Goal: Transaction & Acquisition: Obtain resource

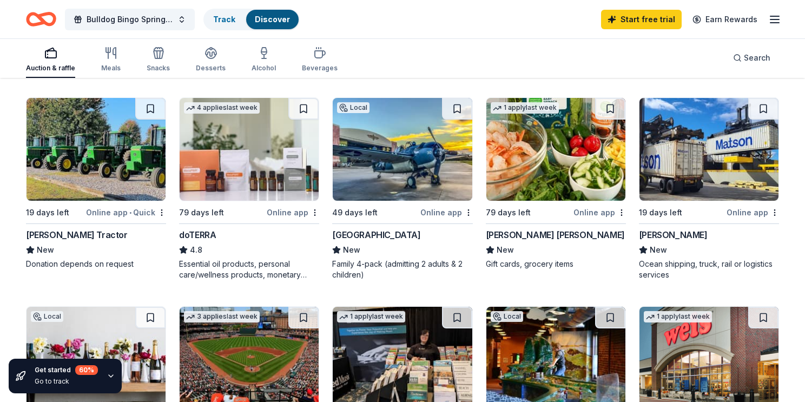
scroll to position [541, 0]
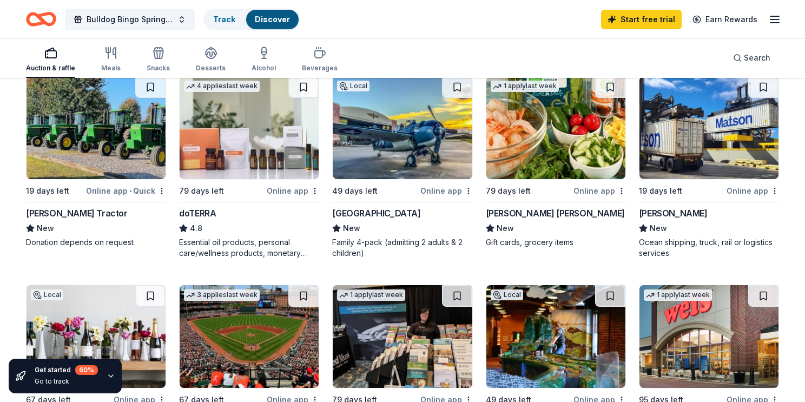
click at [683, 161] on img at bounding box center [708, 127] width 139 height 103
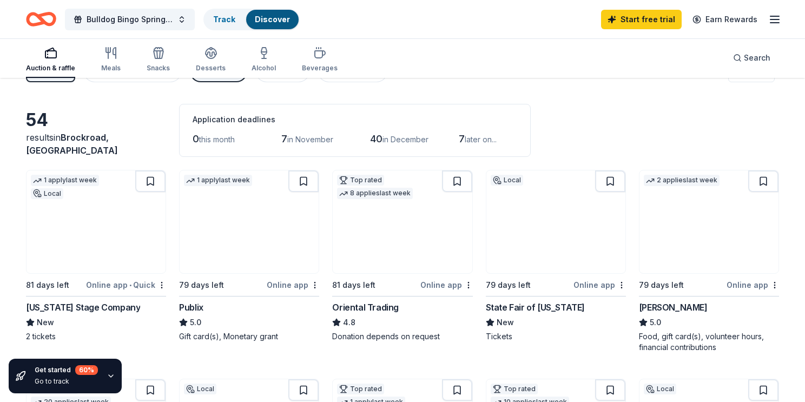
scroll to position [0, 0]
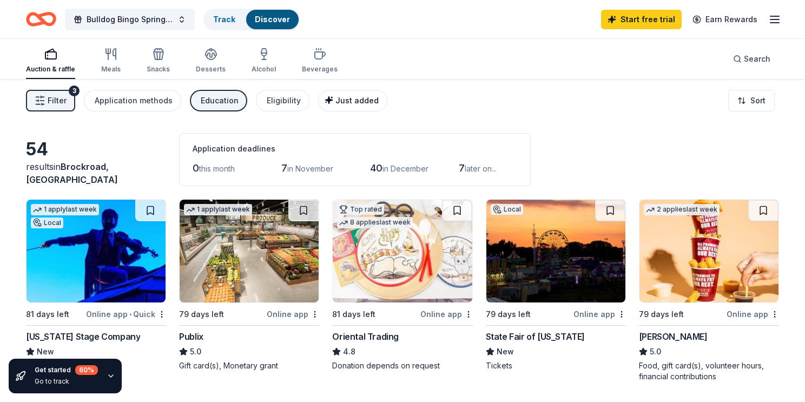
click at [349, 97] on span "Just added" at bounding box center [356, 100] width 43 height 9
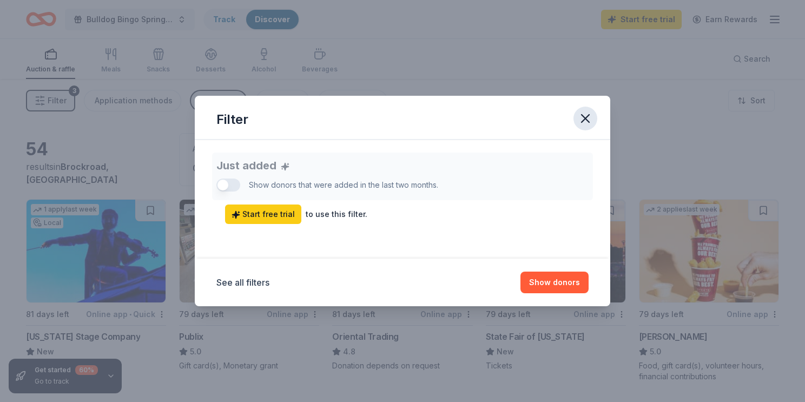
click at [584, 121] on icon "button" at bounding box center [585, 118] width 15 height 15
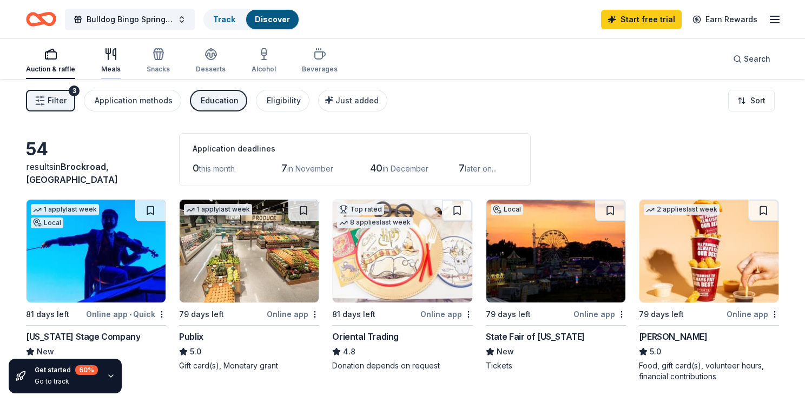
click at [104, 60] on div "Meals" at bounding box center [110, 61] width 19 height 26
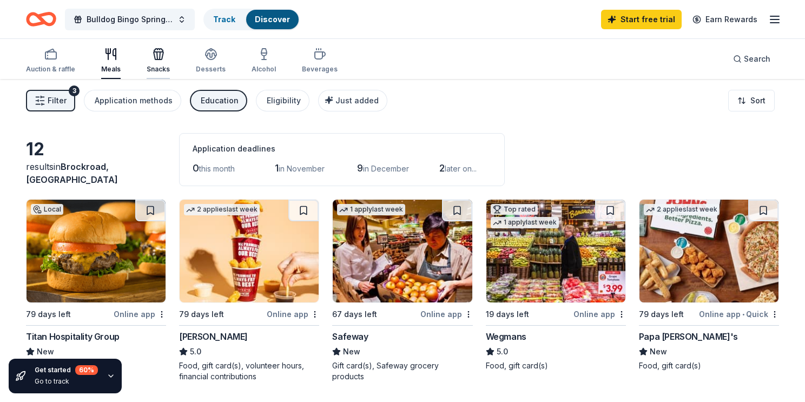
click at [162, 56] on icon "button" at bounding box center [158, 54] width 13 height 13
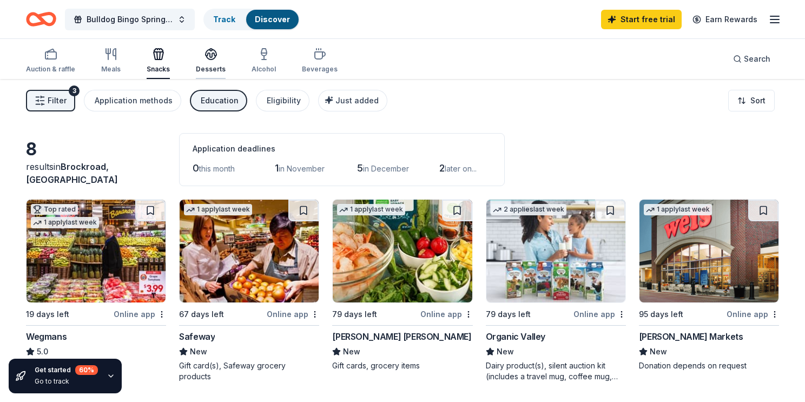
click at [214, 56] on icon "button" at bounding box center [210, 54] width 13 height 13
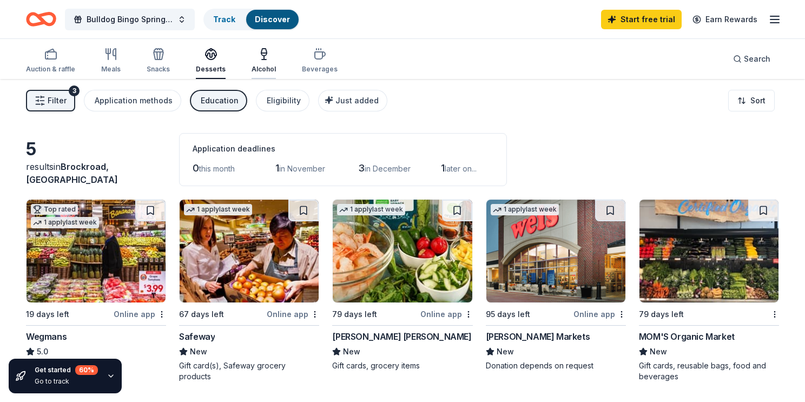
click at [260, 60] on icon "button" at bounding box center [263, 54] width 13 height 13
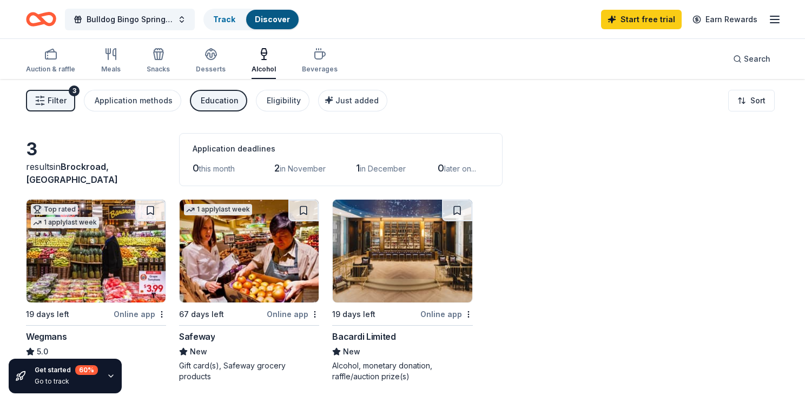
click at [412, 252] on img at bounding box center [402, 251] width 139 height 103
click at [309, 69] on div "Beverages" at bounding box center [320, 69] width 36 height 9
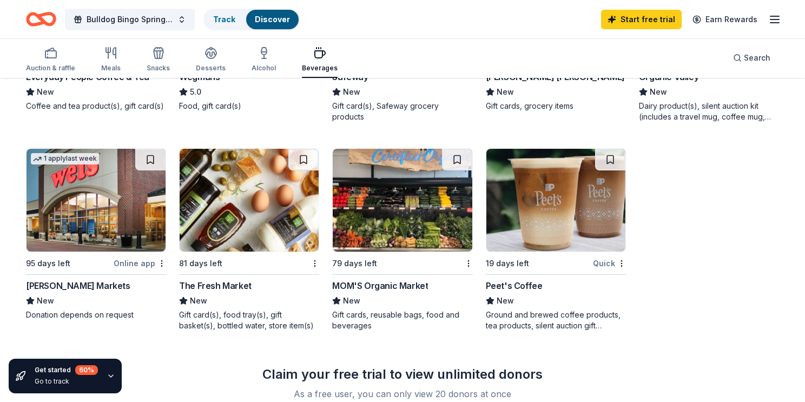
scroll to position [281, 0]
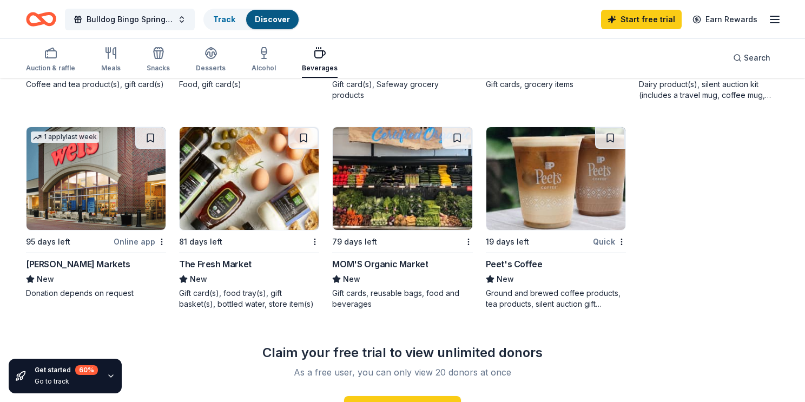
click at [545, 175] on img at bounding box center [555, 178] width 139 height 103
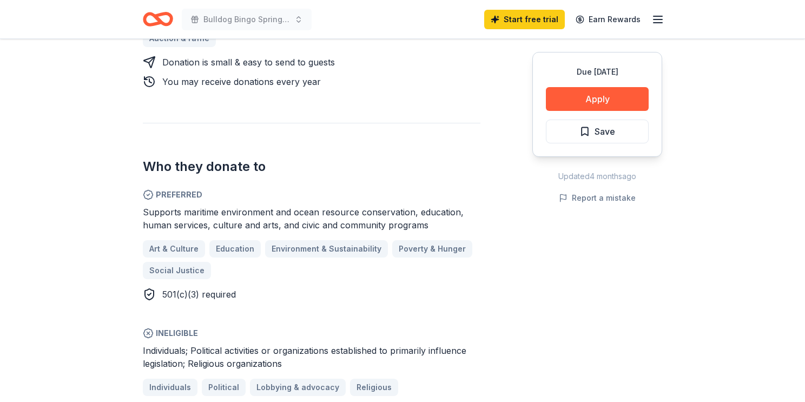
scroll to position [541, 0]
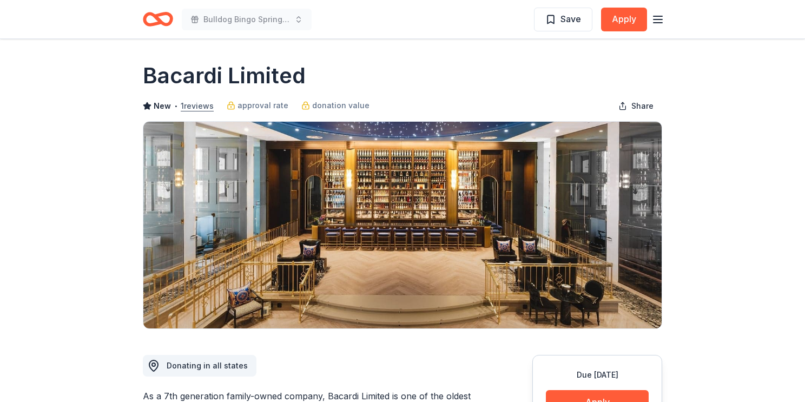
click at [194, 105] on button "1 reviews" at bounding box center [197, 106] width 33 height 13
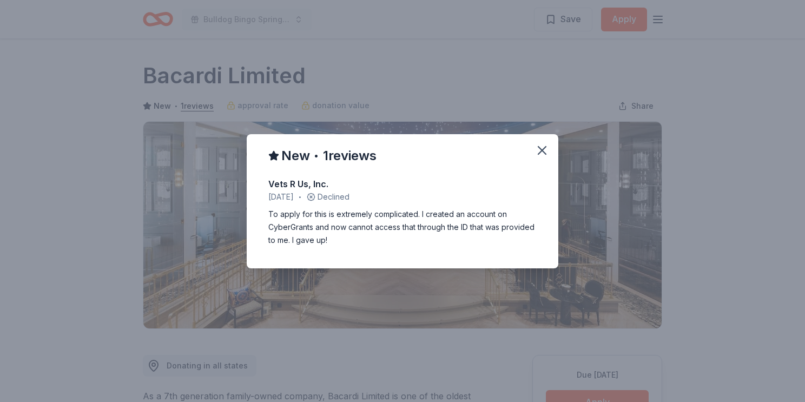
click at [365, 54] on div "New • 1 reviews Vets R Us, Inc. [DATE] • Declined To apply for this is extremel…" at bounding box center [402, 201] width 805 height 402
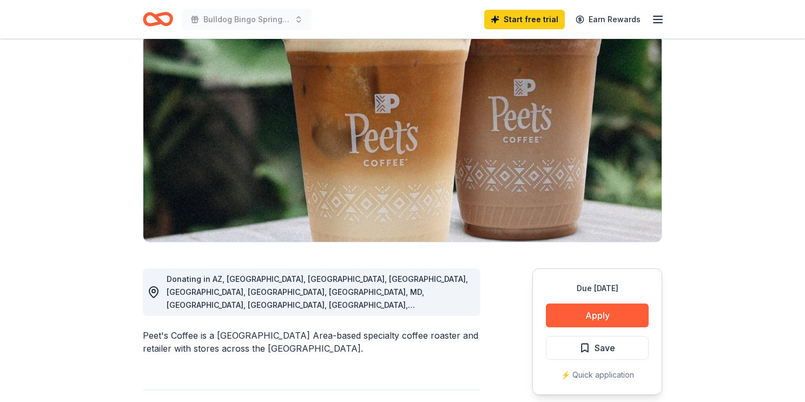
scroll to position [65, 0]
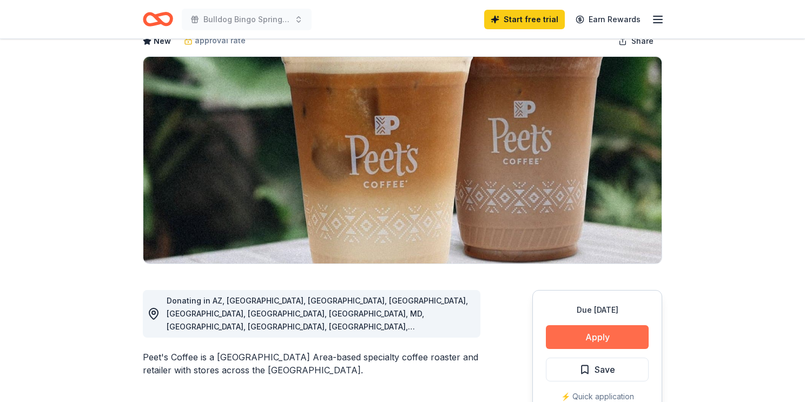
click at [631, 333] on button "Apply" at bounding box center [597, 337] width 103 height 24
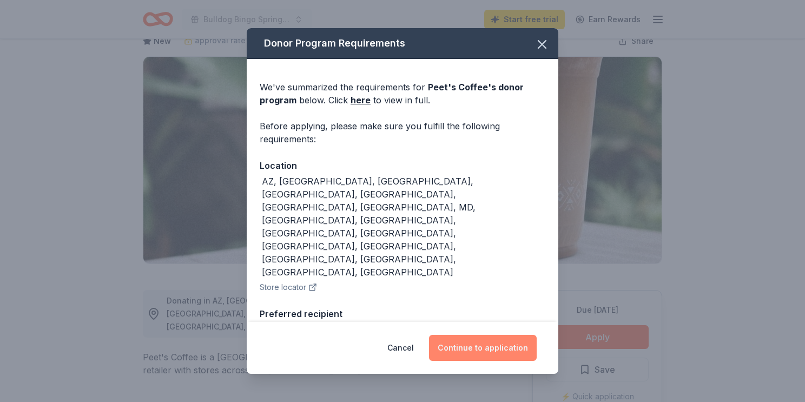
click at [508, 340] on button "Continue to application" at bounding box center [483, 348] width 108 height 26
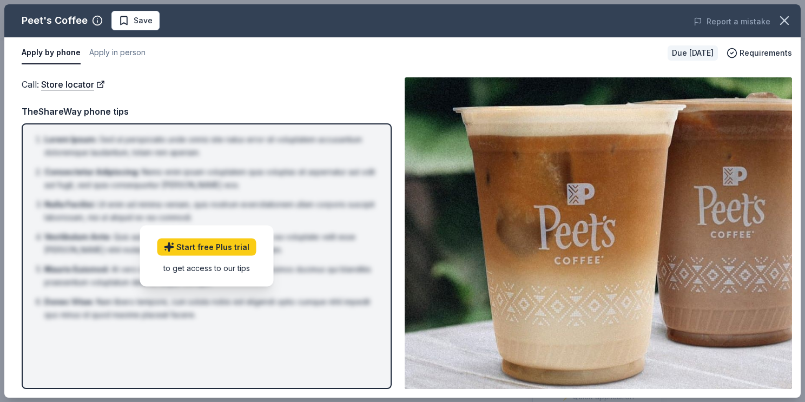
click at [395, 216] on div "Call : Store locator Call : Store locator TheShareWay phone tips Lorem Ipsum : …" at bounding box center [402, 233] width 796 height 329
click at [786, 25] on icon "button" at bounding box center [784, 20] width 15 height 15
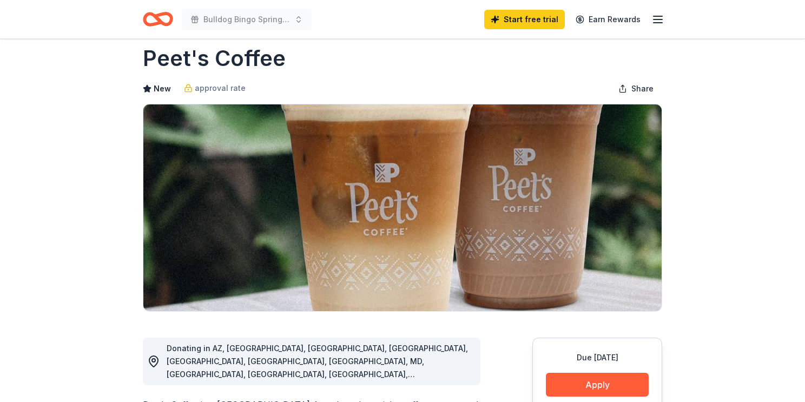
scroll to position [0, 0]
